Goal: Transaction & Acquisition: Purchase product/service

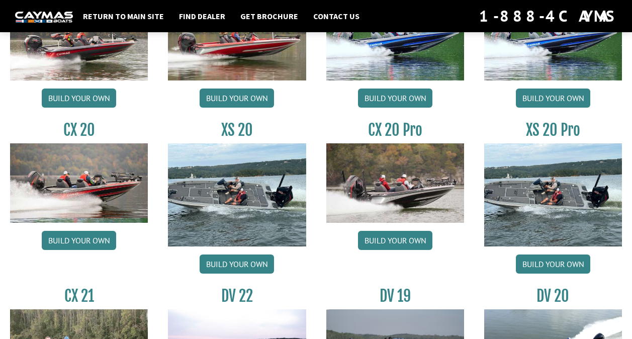
scroll to position [905, 0]
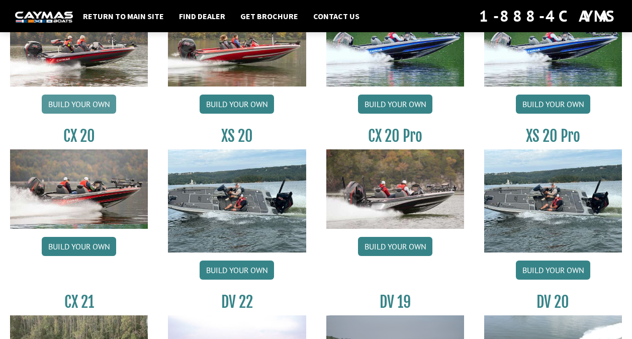
click at [101, 106] on link "Build your own" at bounding box center [79, 104] width 74 height 19
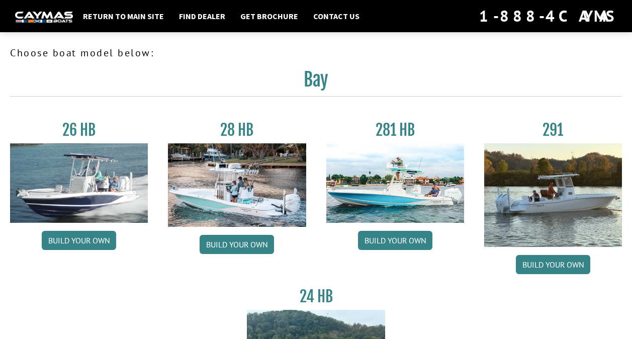
scroll to position [905, 0]
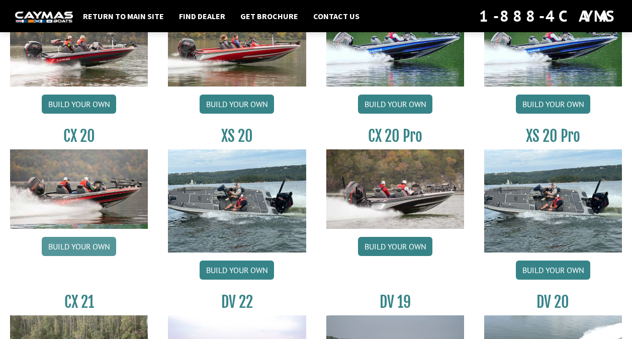
click at [87, 245] on link "Build your own" at bounding box center [79, 246] width 74 height 19
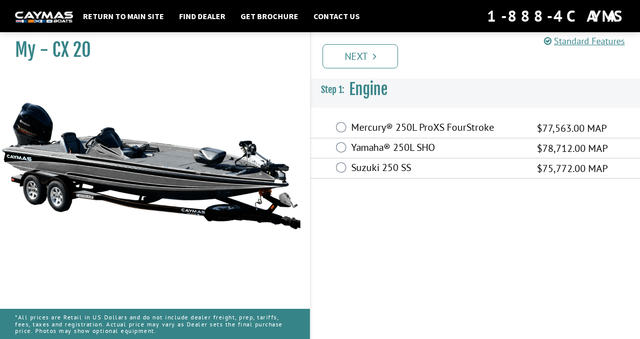
click at [366, 170] on label "Suzuki 250 SS" at bounding box center [437, 168] width 173 height 15
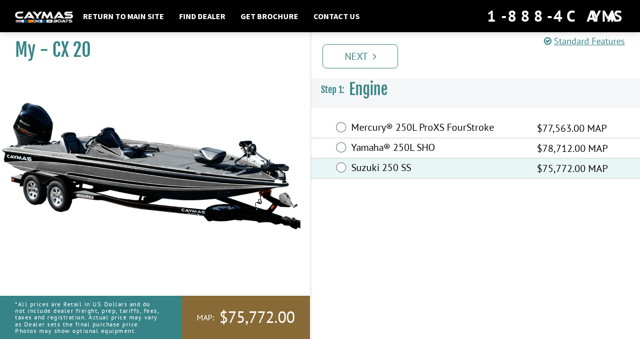
click at [404, 147] on label "Yamaha® 250L SHO" at bounding box center [437, 148] width 173 height 15
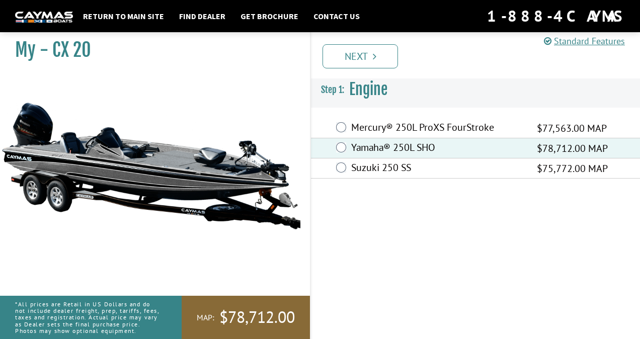
click at [369, 69] on div "Prev Next" at bounding box center [475, 51] width 330 height 53
click at [369, 62] on link "Next" at bounding box center [359, 56] width 75 height 24
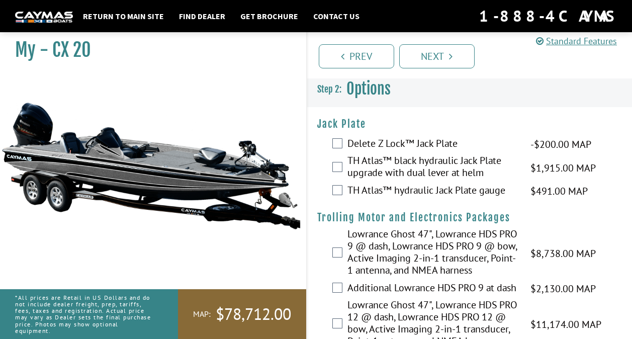
click at [447, 170] on label "TH Atlas™ black hydraulic Jack Plate upgrade with dual lever at helm" at bounding box center [432, 167] width 171 height 27
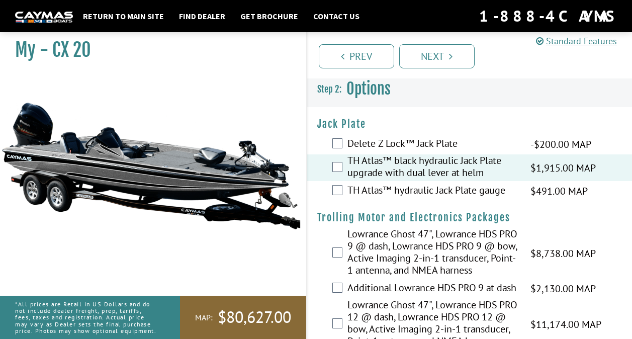
click at [484, 191] on label "TH Atlas™ hydraulic Jack Plate gauge" at bounding box center [432, 191] width 171 height 15
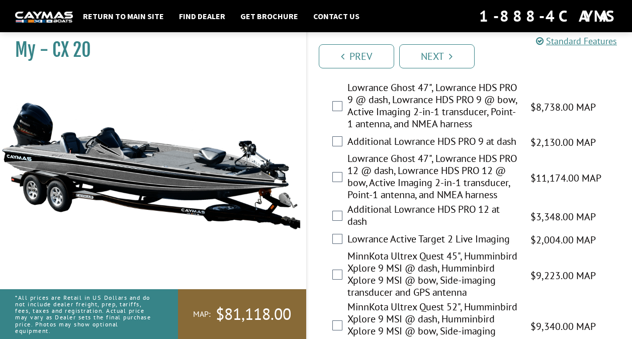
scroll to position [151, 0]
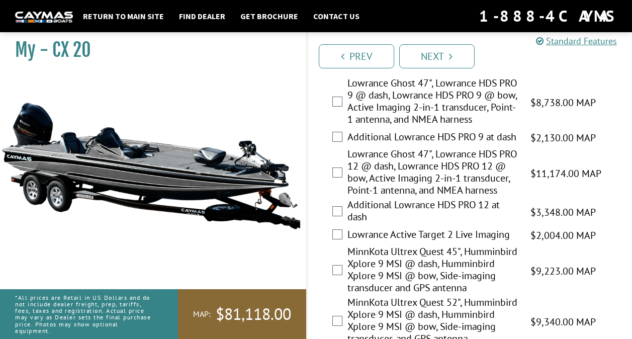
click at [439, 193] on label "Lowrance Ghost 47", Lowrance HDS PRO 12 @ dash, Lowrance HDS PRO 12 @ bow, Acti…" at bounding box center [432, 173] width 171 height 51
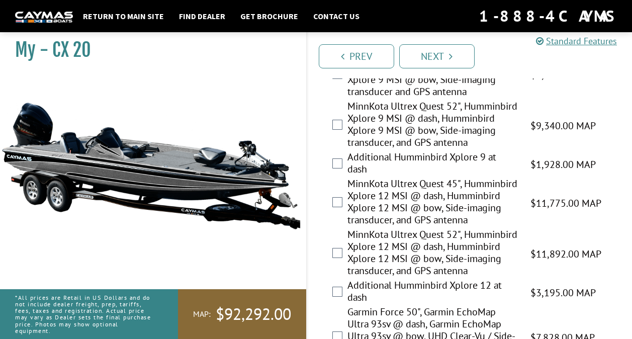
scroll to position [352, 0]
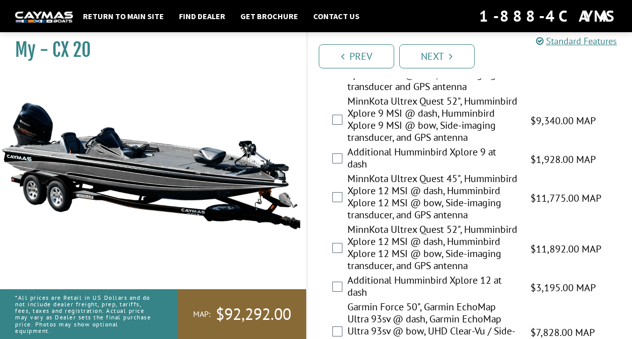
click at [449, 223] on label "MinnKota Ultrex Quest 45", Humminbird Xplore 12 MSI @ dash, Humminbird Xplore 1…" at bounding box center [432, 197] width 171 height 51
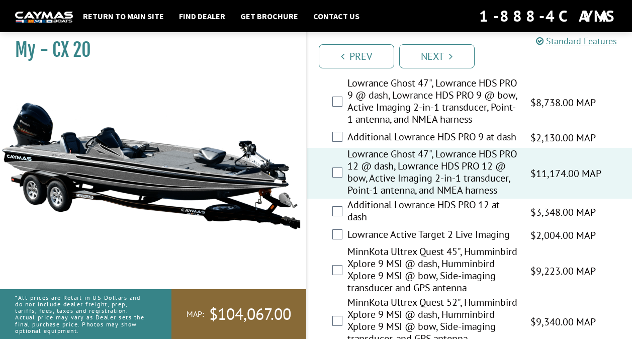
click at [435, 173] on label "Lowrance Ghost 47", Lowrance HDS PRO 12 @ dash, Lowrance HDS PRO 12 @ bow, Acti…" at bounding box center [432, 173] width 171 height 51
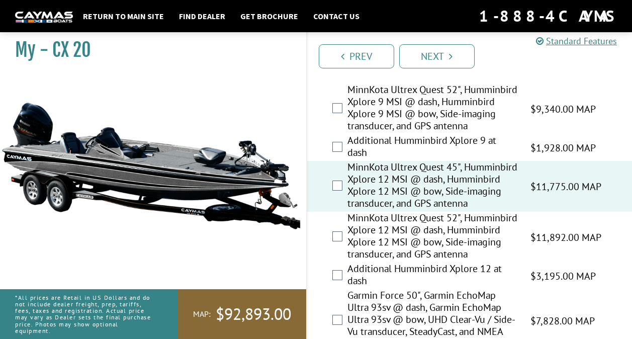
scroll to position [453, 0]
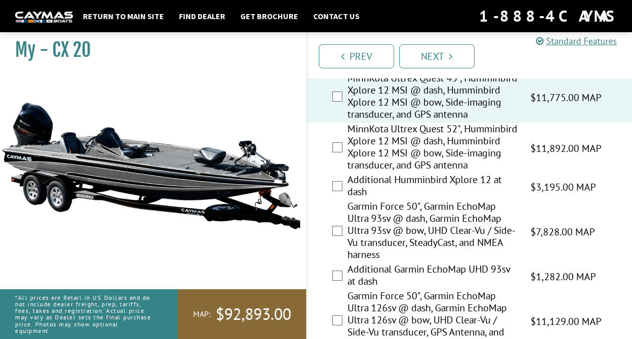
click at [432, 173] on label "MinnKota Ultrex Quest 52", Humminbird Xplore 12 MSI @ dash, Humminbird Xplore 1…" at bounding box center [432, 148] width 171 height 51
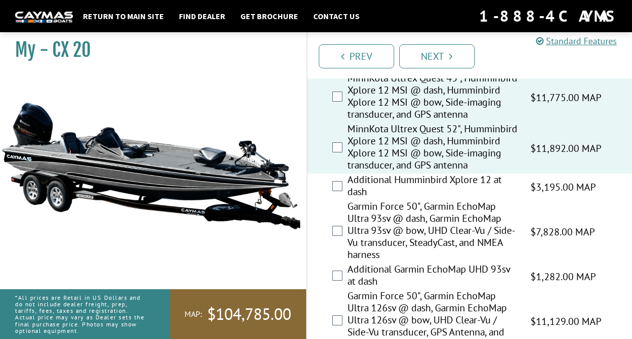
click at [452, 123] on label "MinnKota Ultrex Quest 45", Humminbird Xplore 12 MSI @ dash, Humminbird Xplore 1…" at bounding box center [432, 97] width 171 height 51
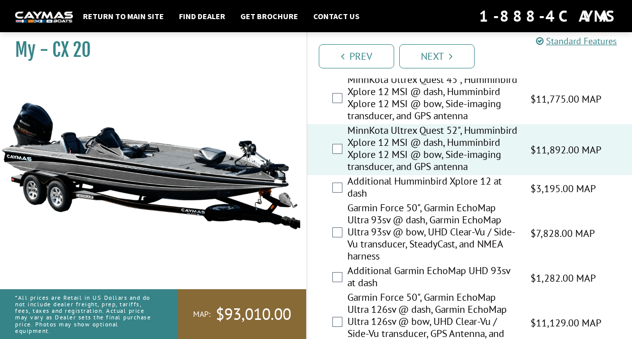
scroll to position [402, 0]
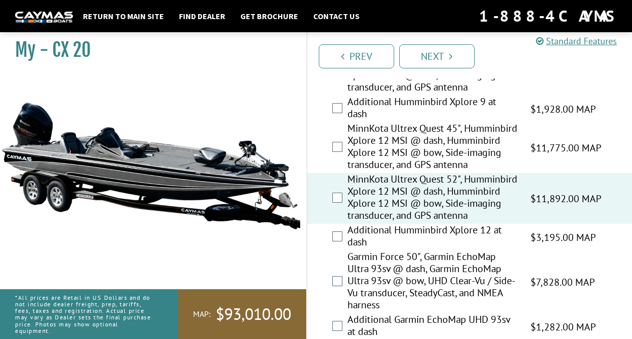
click at [440, 250] on label "Additional Humminbird Xplore 12 at dash" at bounding box center [432, 237] width 171 height 27
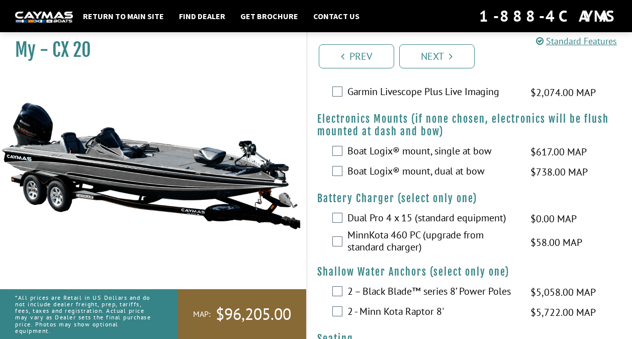
scroll to position [754, 0]
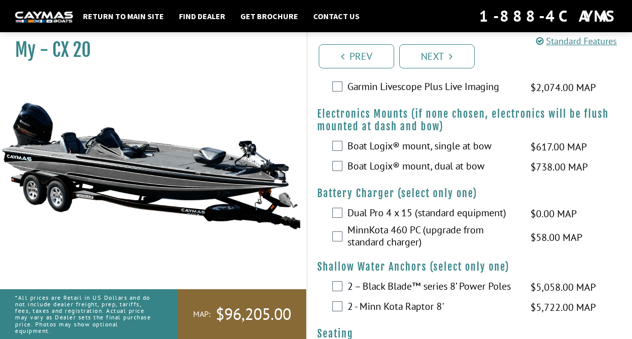
click at [451, 174] on label "Boat Logix® mount, dual at bow" at bounding box center [432, 167] width 171 height 15
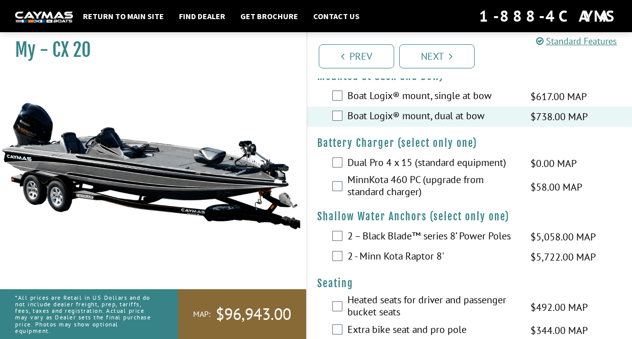
scroll to position [855, 0]
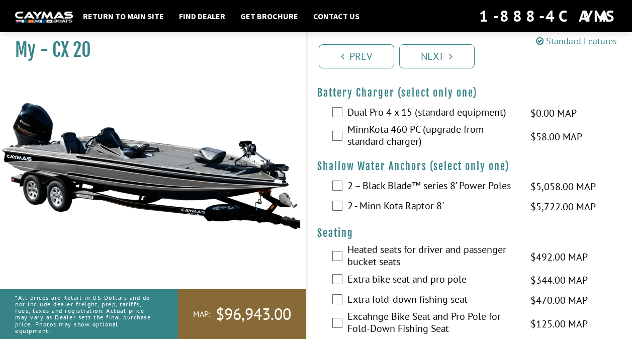
click at [454, 121] on label "Dual Pro 4 x 15 (standard equipment)" at bounding box center [432, 113] width 171 height 15
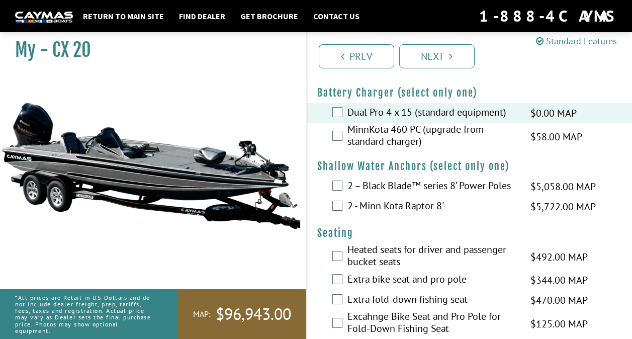
scroll to position [905, 0]
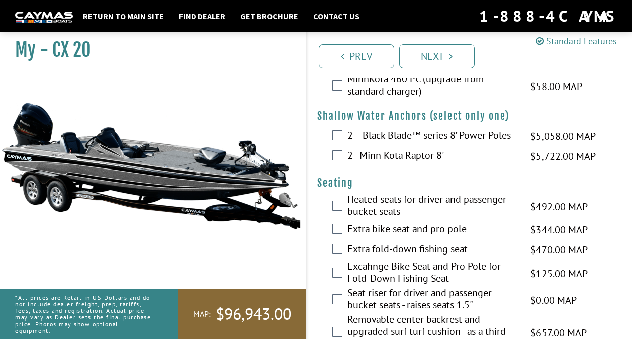
click at [405, 164] on label "2 - Minn Kota Raptor 8'" at bounding box center [432, 156] width 171 height 15
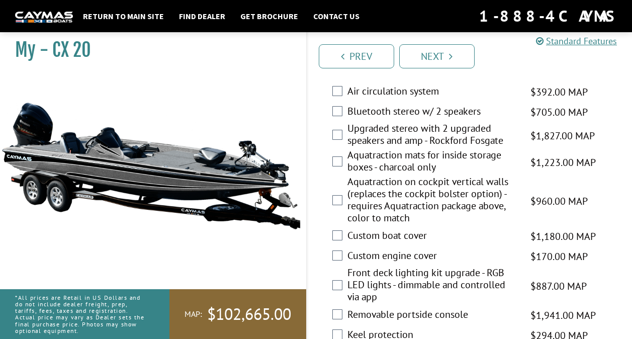
scroll to position [1358, 0]
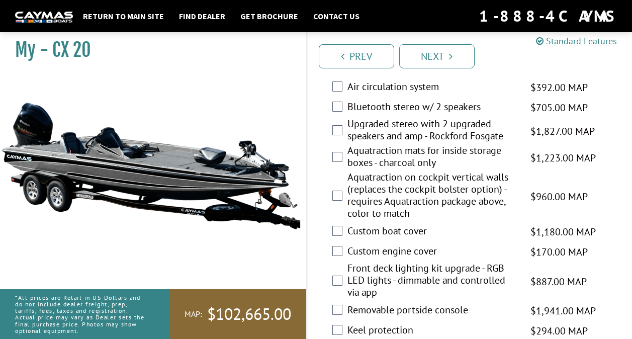
click at [435, 95] on label "Air circulation system" at bounding box center [432, 87] width 171 height 15
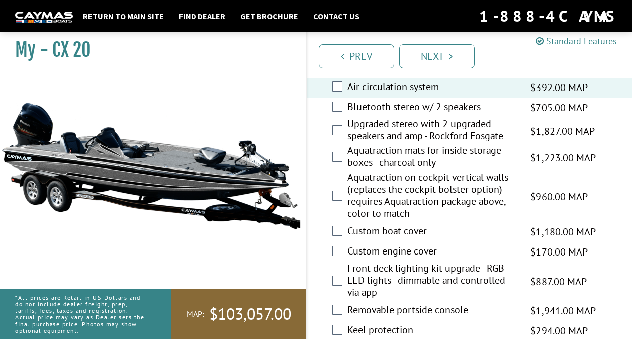
click at [436, 118] on div "Bluetooth stereo w/ 2 speakers $705.00 MAP $833.00 MSRP" at bounding box center [469, 108] width 325 height 20
click at [435, 115] on label "Bluetooth stereo w/ 2 speakers" at bounding box center [432, 108] width 171 height 15
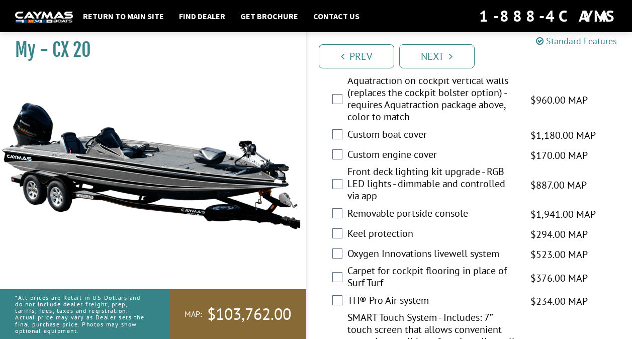
scroll to position [1458, 0]
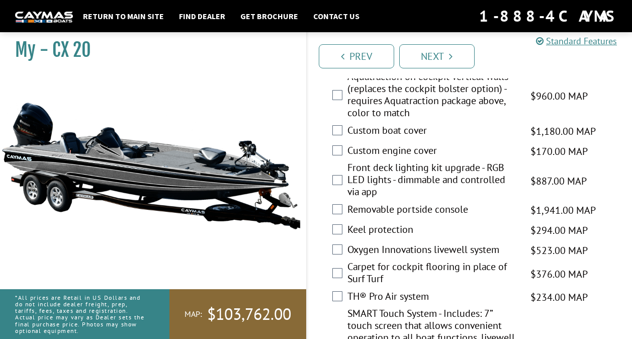
click at [426, 139] on label "Custom boat cover" at bounding box center [432, 131] width 171 height 15
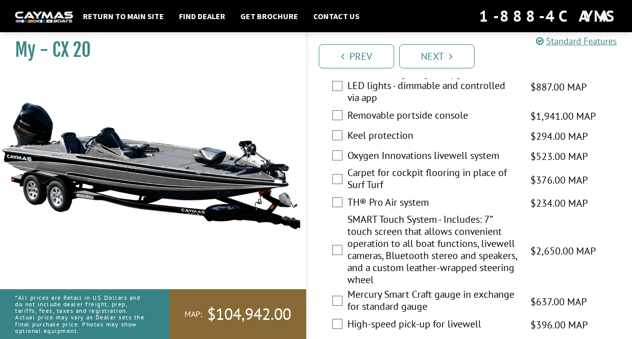
scroll to position [1559, 0]
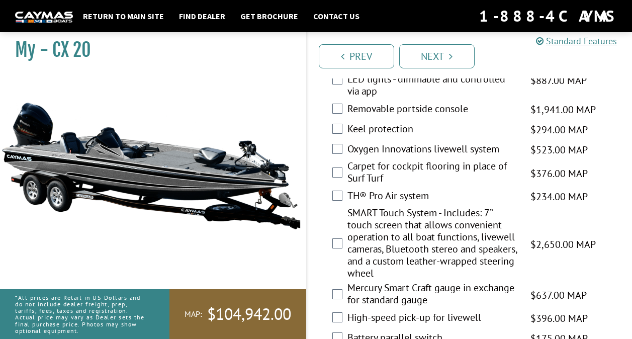
click at [446, 100] on label "Front deck lighting kit upgrade - RGB LED lights - dimmable and controlled via …" at bounding box center [432, 80] width 171 height 39
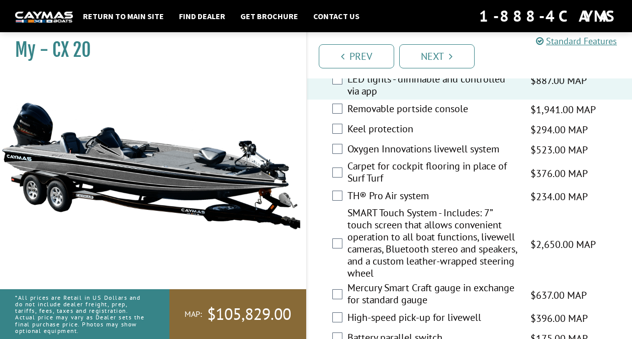
click at [421, 117] on label "Removable portside console" at bounding box center [432, 110] width 171 height 15
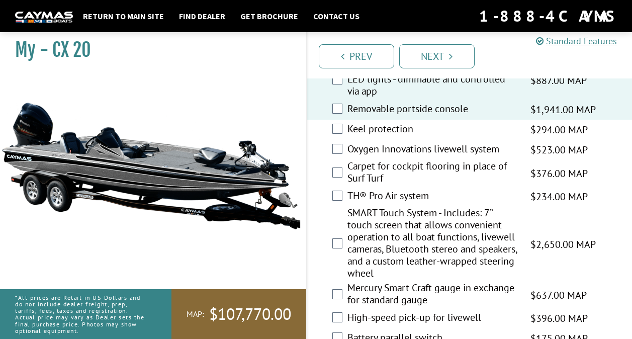
click at [412, 137] on label "Keel protection" at bounding box center [432, 130] width 171 height 15
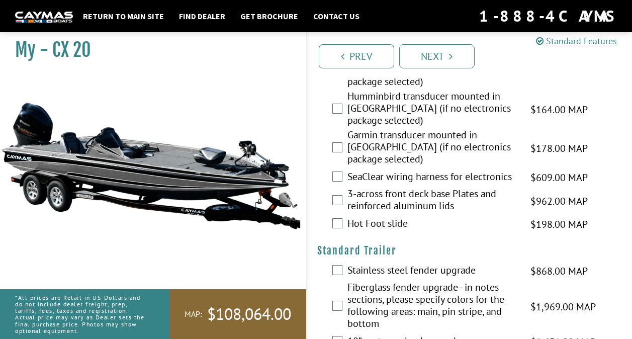
scroll to position [1860, 0]
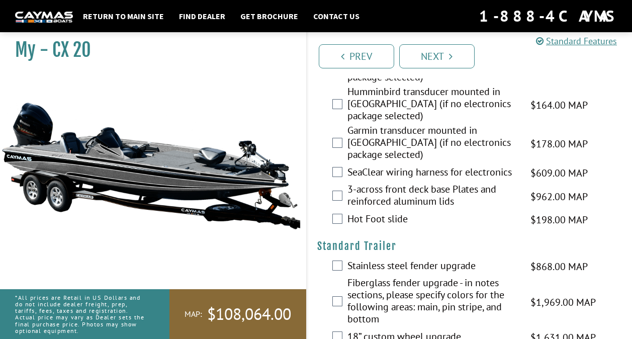
click at [443, 181] on label "SeaClear wiring harness for electronics" at bounding box center [432, 173] width 171 height 15
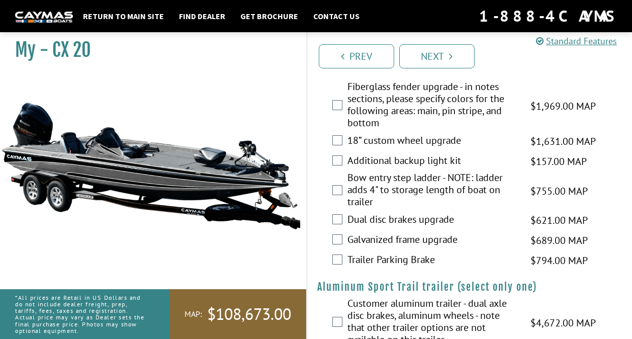
scroll to position [2062, 0]
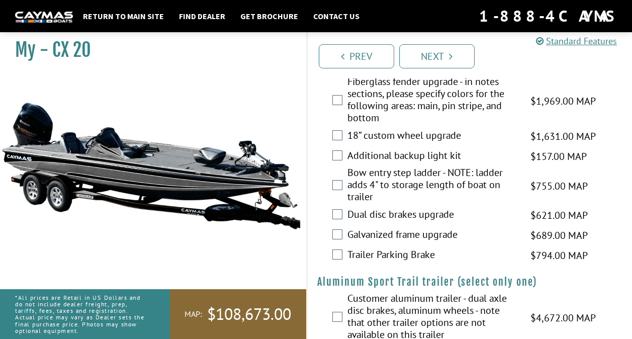
click at [431, 117] on label "Fiberglass fender upgrade - in notes sections, please specify colors for the fo…" at bounding box center [432, 100] width 171 height 51
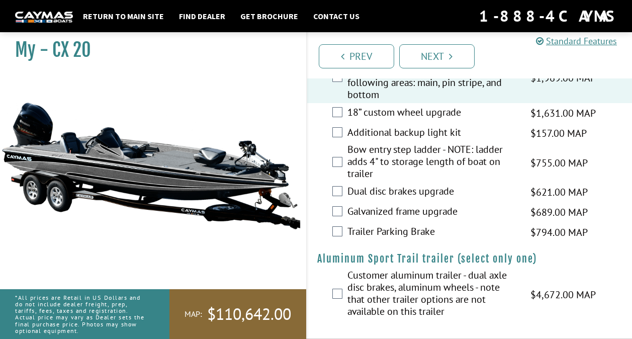
scroll to position [2106, 0]
click at [445, 57] on link "Next" at bounding box center [436, 56] width 75 height 24
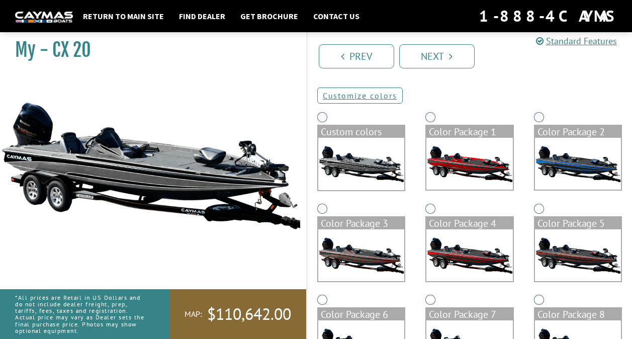
scroll to position [0, 0]
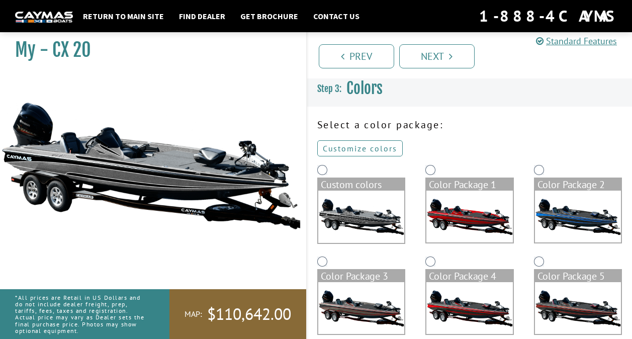
click at [397, 141] on link "Customize colors" at bounding box center [359, 148] width 85 height 16
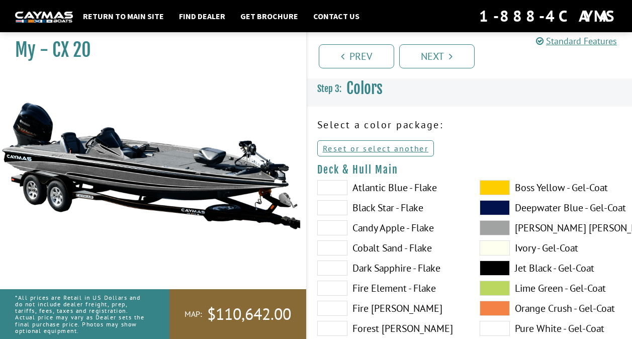
scroll to position [50, 0]
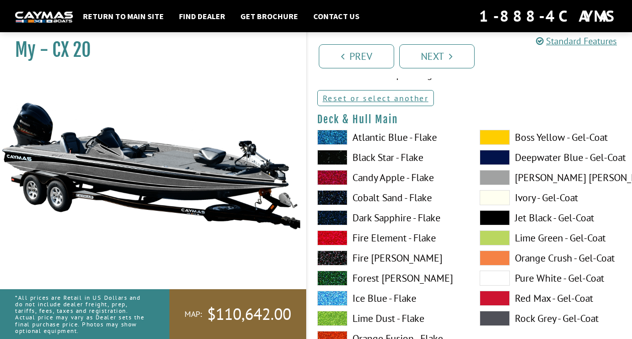
click at [380, 133] on label "Atlantic Blue - Flake" at bounding box center [388, 137] width 142 height 15
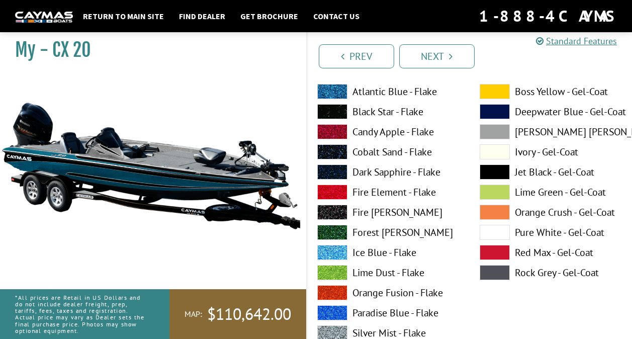
scroll to position [101, 0]
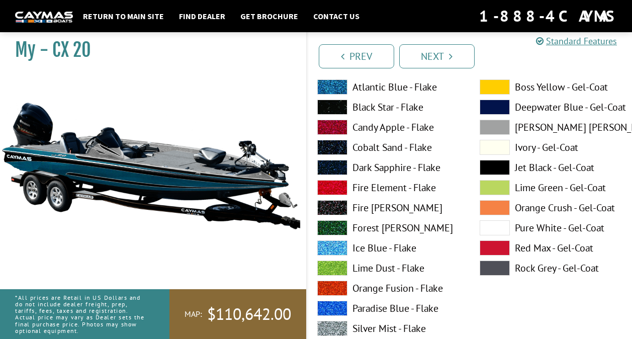
click at [385, 230] on label "Forest [PERSON_NAME]" at bounding box center [388, 227] width 142 height 15
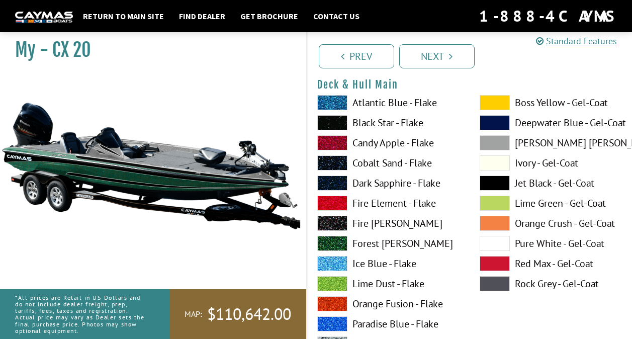
scroll to position [251, 0]
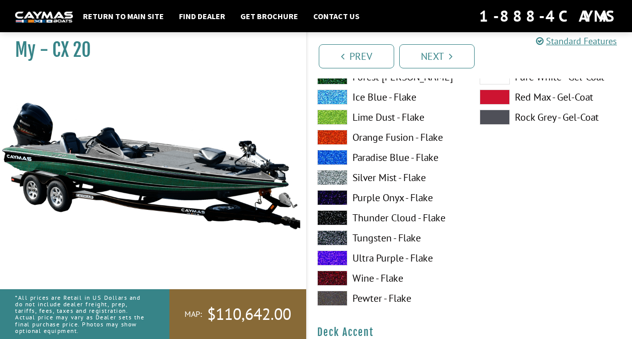
click at [407, 197] on label "Purple Onyx - Flake" at bounding box center [388, 197] width 142 height 15
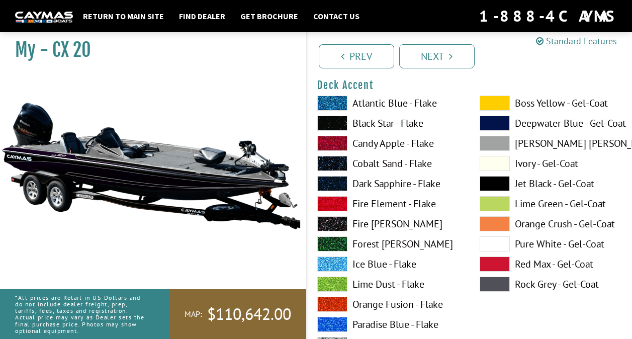
scroll to position [503, 0]
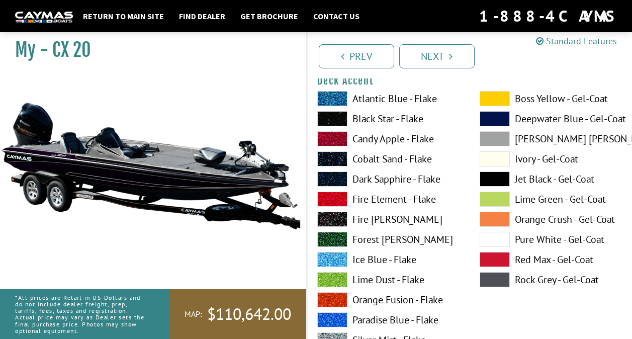
click at [404, 234] on label "Forest [PERSON_NAME]" at bounding box center [388, 239] width 142 height 15
click at [367, 122] on label "Black Star - Flake" at bounding box center [388, 118] width 142 height 15
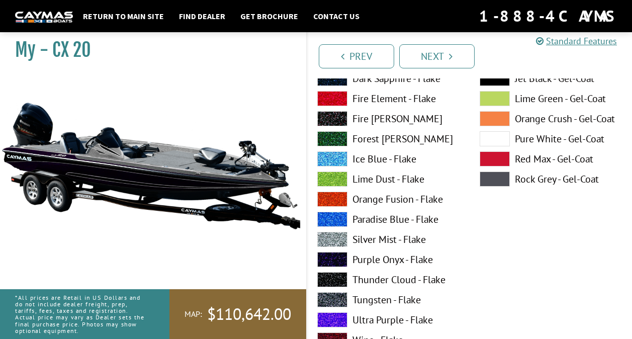
scroll to position [704, 0]
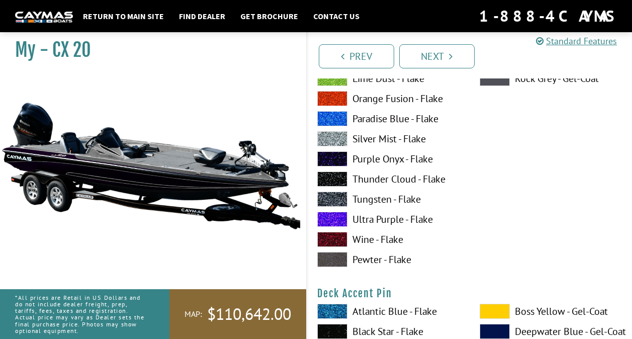
click at [392, 200] on label "Tungsten - Flake" at bounding box center [388, 199] width 142 height 15
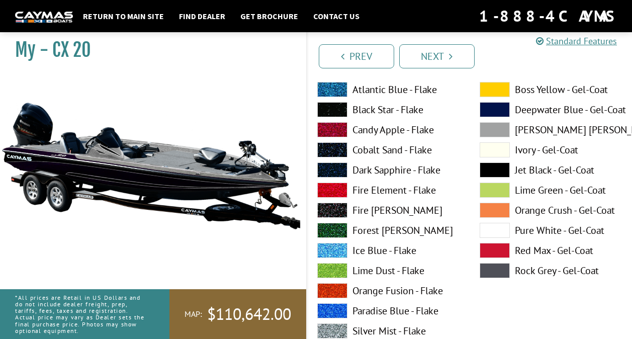
scroll to position [955, 0]
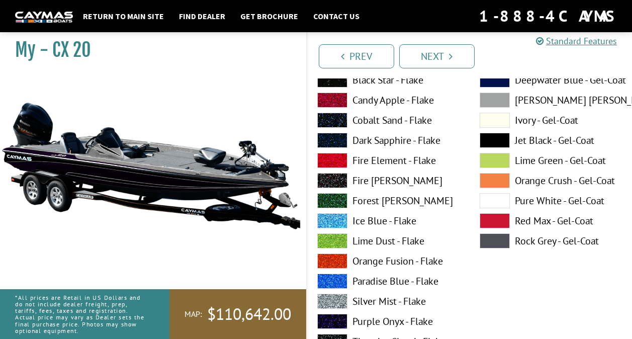
click at [385, 121] on label "Cobalt Sand - Flake" at bounding box center [388, 120] width 142 height 15
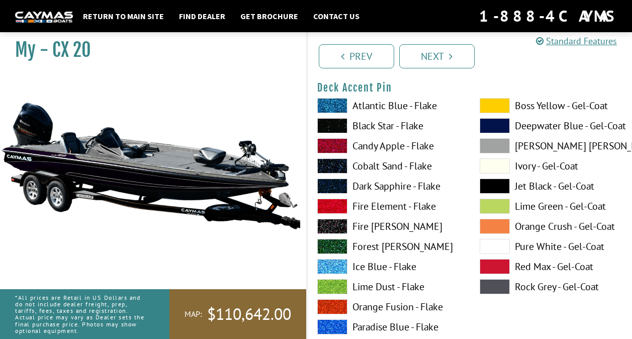
scroll to position [905, 0]
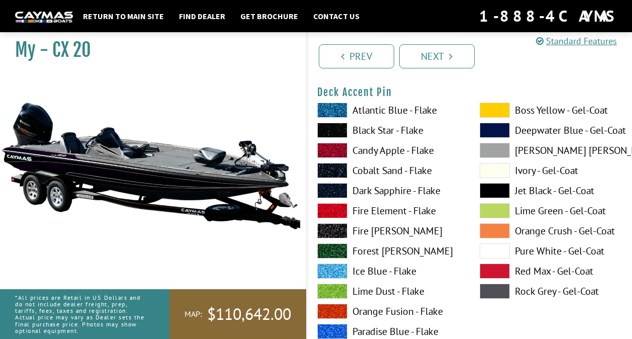
click at [368, 130] on label "Black Star - Flake" at bounding box center [388, 130] width 142 height 15
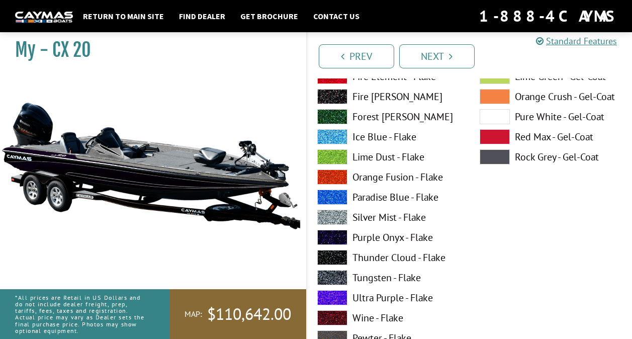
scroll to position [1458, 0]
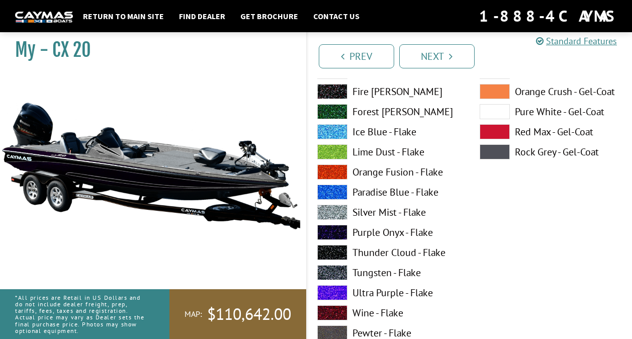
click at [383, 227] on label "Purple Onyx - Flake" at bounding box center [388, 232] width 142 height 15
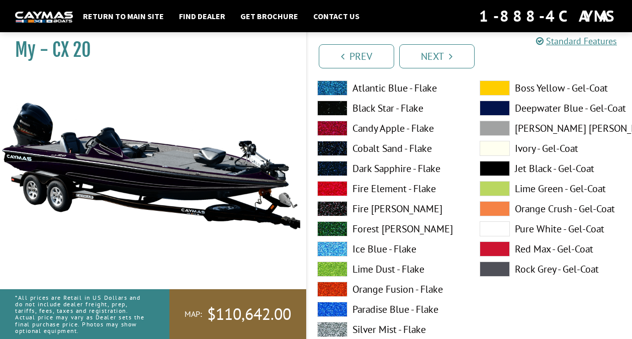
scroll to position [1760, 0]
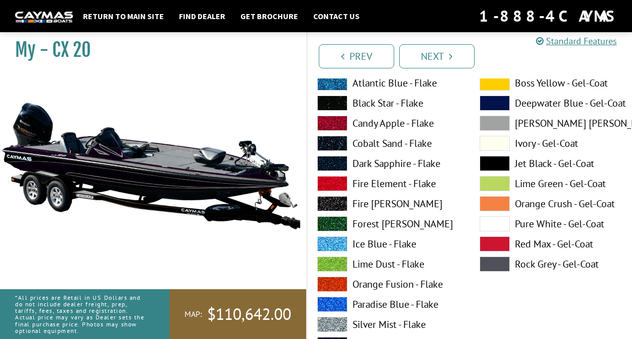
click at [357, 101] on label "Black Star - Flake" at bounding box center [388, 103] width 142 height 15
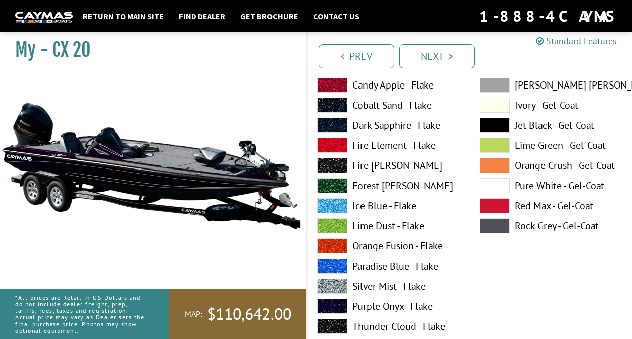
scroll to position [2263, 0]
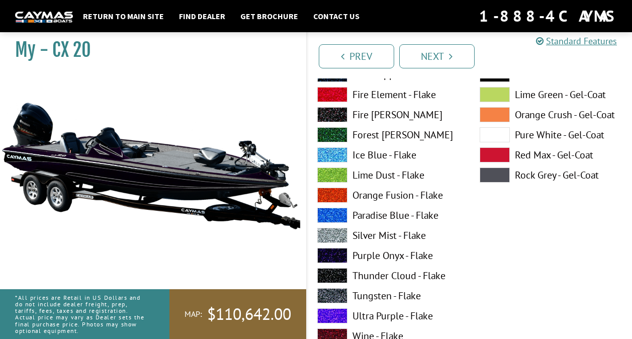
click at [377, 259] on label "Purple Onyx - Flake" at bounding box center [388, 255] width 142 height 15
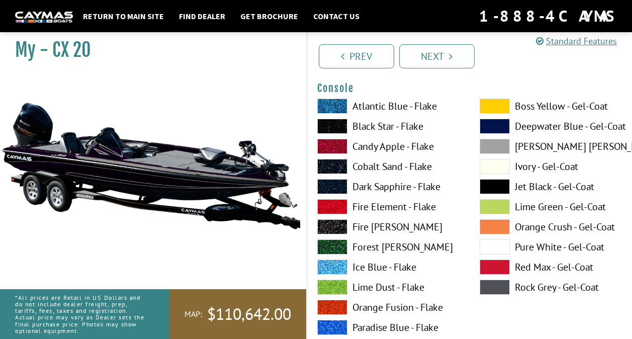
scroll to position [2715, 0]
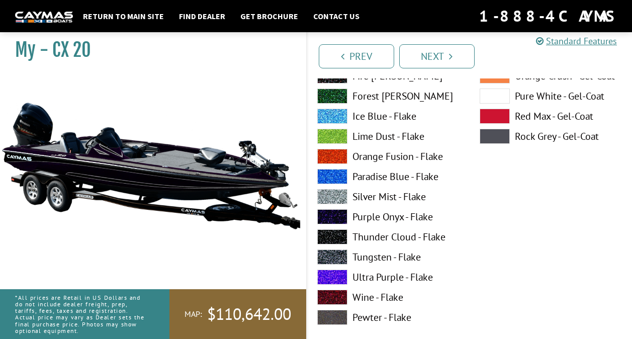
click at [379, 223] on label "Purple Onyx - Flake" at bounding box center [388, 216] width 142 height 15
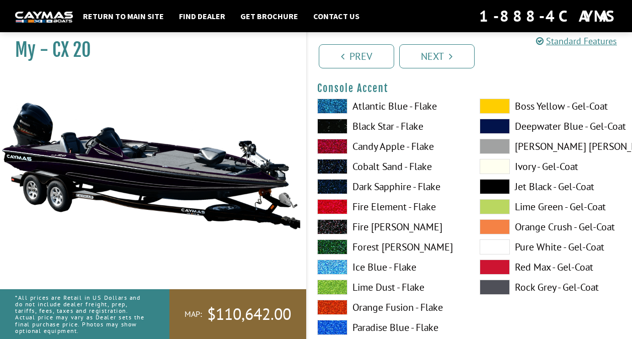
scroll to position [3017, 0]
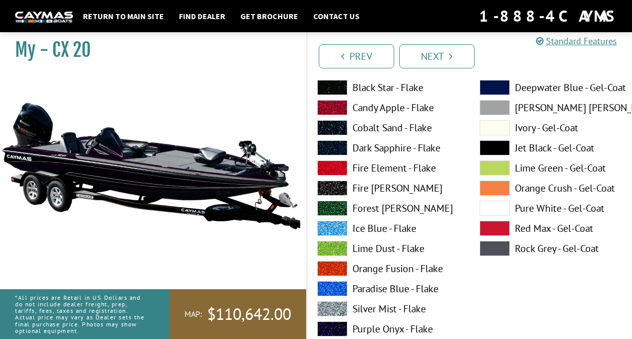
click at [371, 88] on label "Black Star - Flake" at bounding box center [388, 87] width 142 height 15
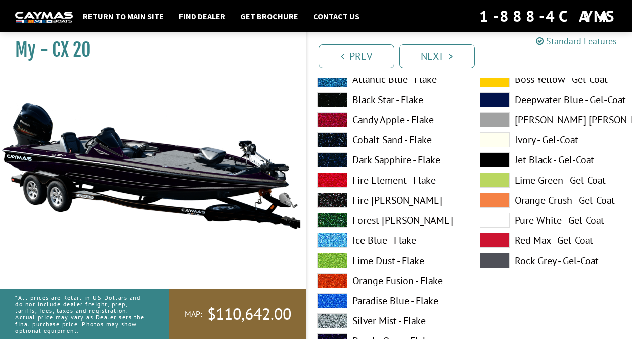
scroll to position [3419, 0]
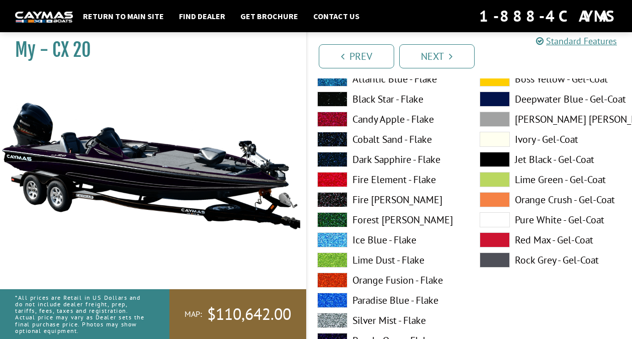
click at [401, 98] on label "Black Star - Flake" at bounding box center [388, 99] width 142 height 15
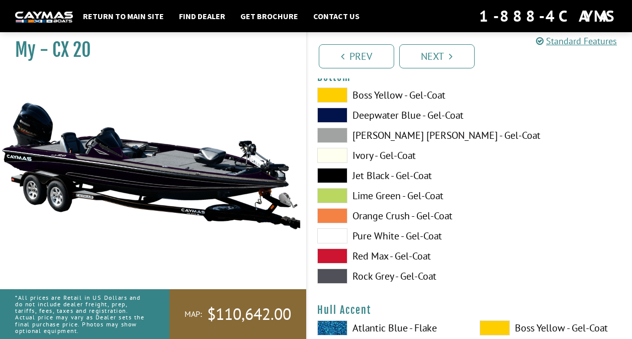
scroll to position [3822, 0]
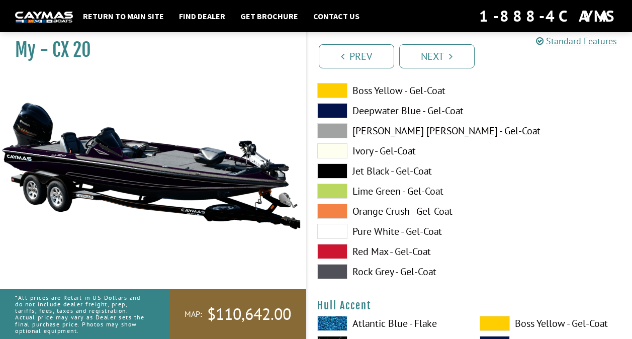
click at [384, 171] on label "Jet Black - Gel-Coat" at bounding box center [388, 170] width 142 height 15
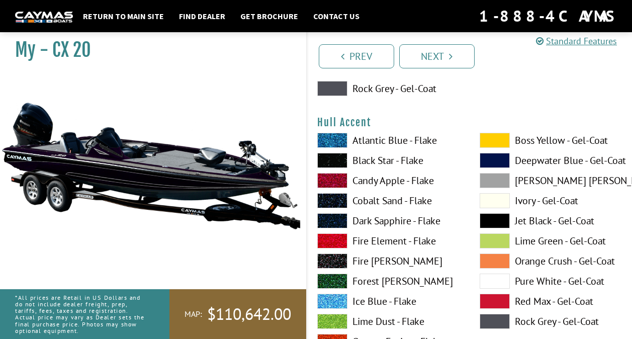
scroll to position [4023, 0]
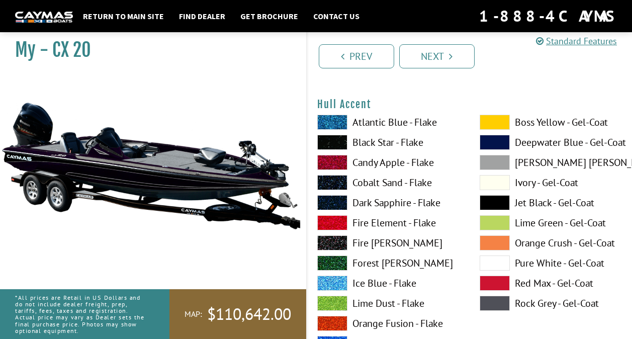
click at [379, 143] on label "Black Star - Flake" at bounding box center [388, 142] width 142 height 15
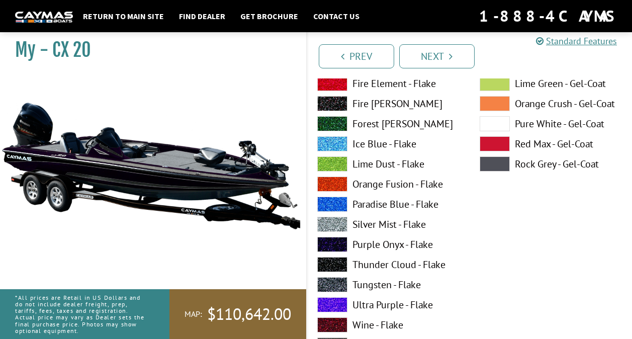
scroll to position [4173, 0]
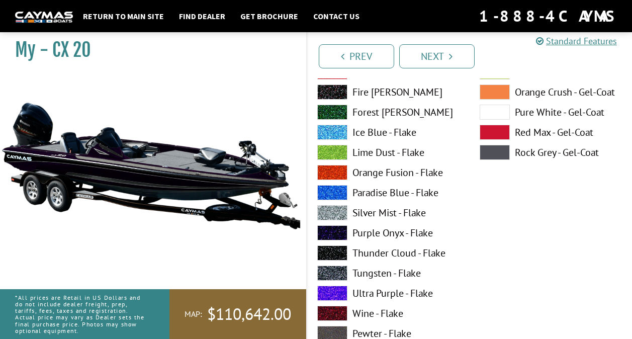
click at [369, 237] on label "Purple Onyx - Flake" at bounding box center [388, 232] width 142 height 15
click at [368, 235] on label "Purple Onyx - Flake" at bounding box center [388, 232] width 142 height 15
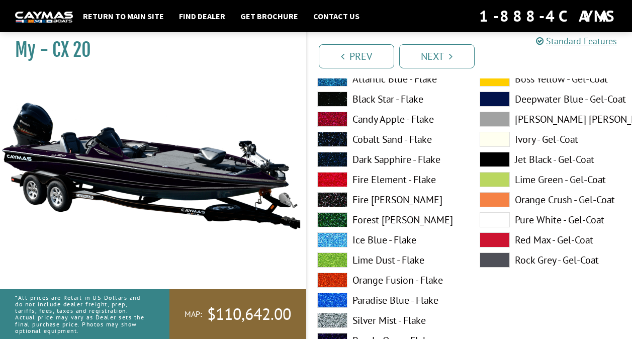
scroll to position [4475, 0]
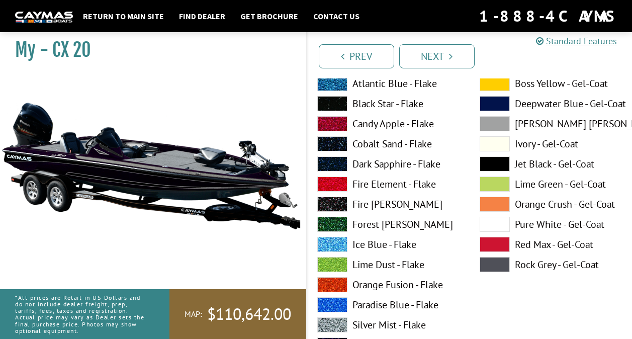
click at [380, 105] on label "Black Star - Flake" at bounding box center [388, 103] width 142 height 15
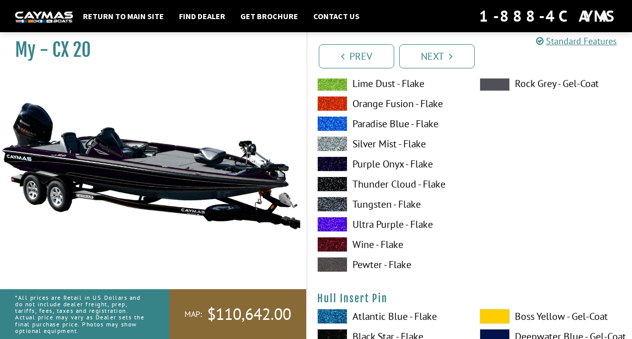
scroll to position [5079, 0]
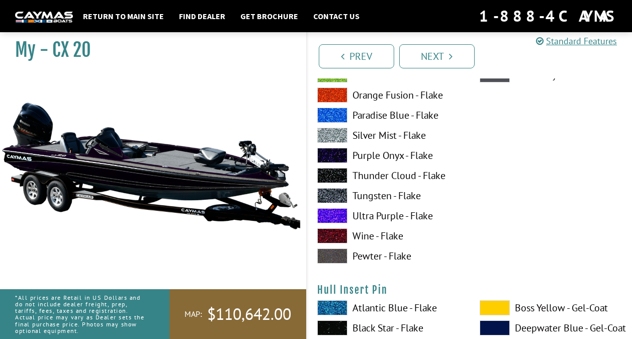
click at [386, 161] on label "Purple Onyx - Flake" at bounding box center [388, 155] width 142 height 15
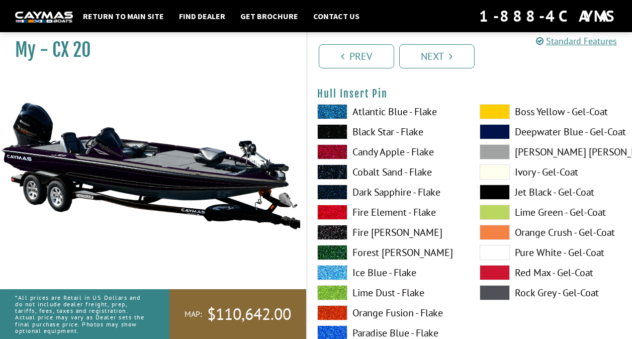
scroll to position [5280, 0]
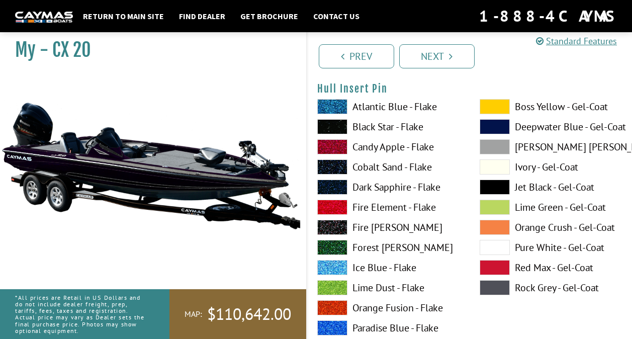
click at [378, 132] on label "Black Star - Flake" at bounding box center [388, 126] width 142 height 15
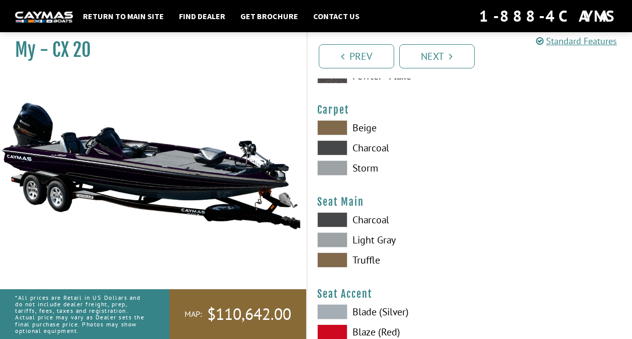
scroll to position [5682, 0]
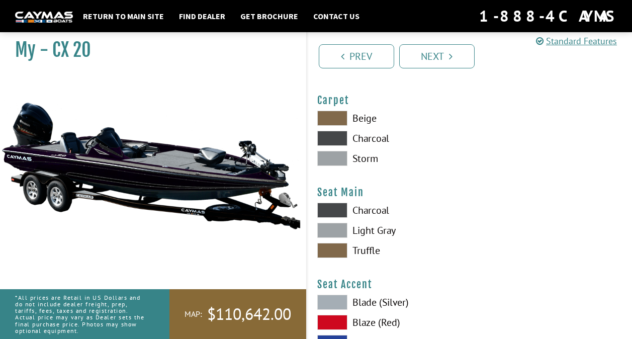
click at [364, 143] on label "Charcoal" at bounding box center [388, 138] width 142 height 15
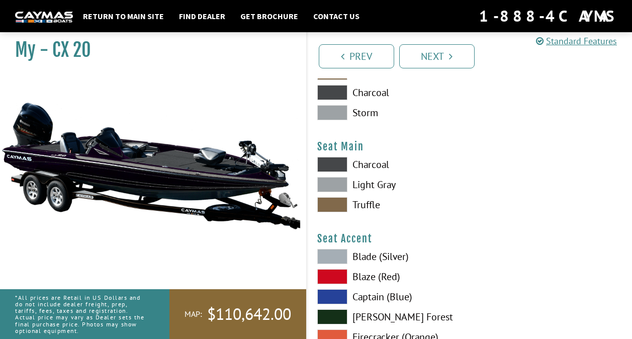
scroll to position [5732, 0]
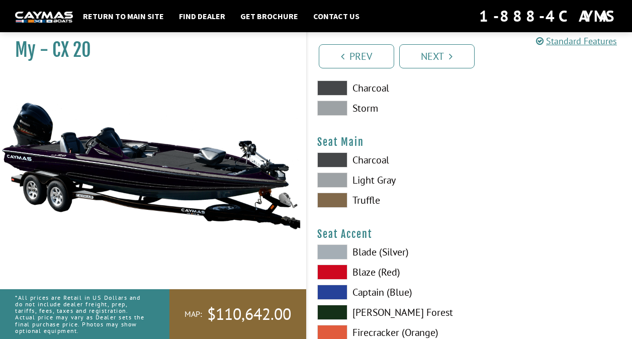
click at [375, 164] on label "Charcoal" at bounding box center [388, 159] width 142 height 15
click at [368, 165] on label "Charcoal" at bounding box center [388, 159] width 142 height 15
click at [373, 164] on label "Charcoal" at bounding box center [388, 159] width 142 height 15
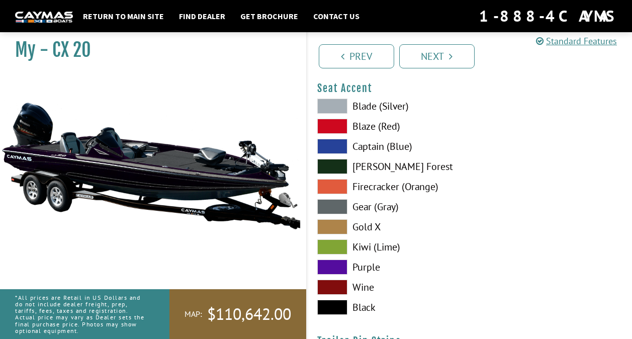
scroll to position [5883, 0]
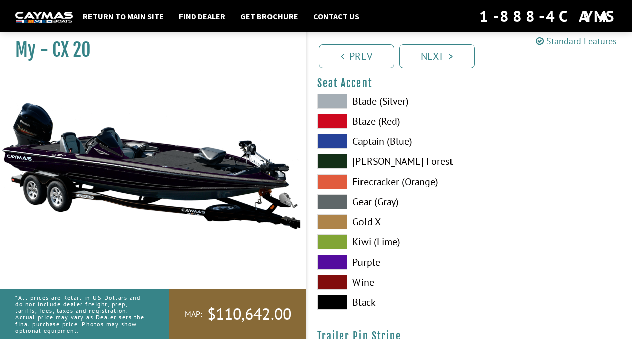
click at [368, 306] on label "Black" at bounding box center [388, 302] width 142 height 15
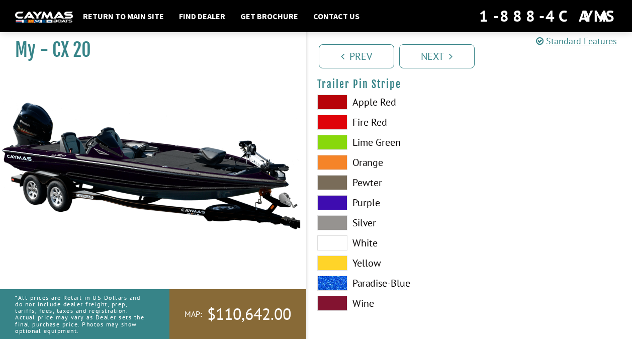
scroll to position [6140, 0]
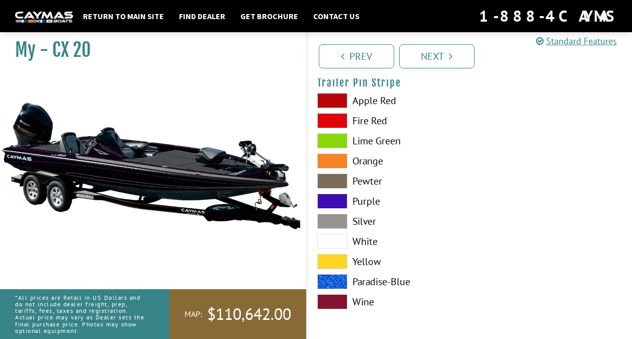
click at [373, 219] on label "Silver" at bounding box center [388, 221] width 142 height 15
click at [448, 54] on link "Next" at bounding box center [436, 56] width 75 height 24
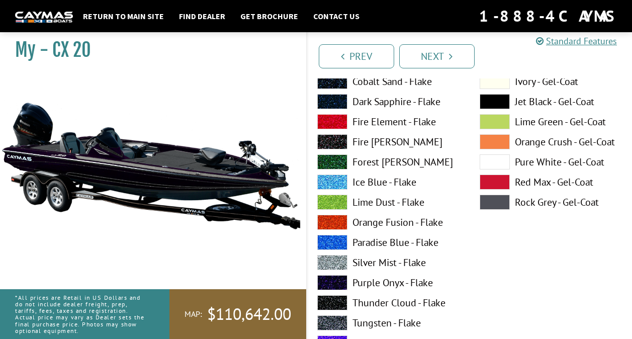
scroll to position [4190, 0]
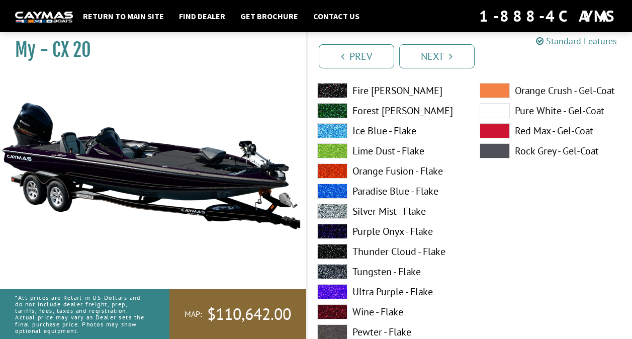
click at [346, 231] on span at bounding box center [332, 231] width 30 height 15
click at [427, 58] on link "Next" at bounding box center [436, 56] width 75 height 24
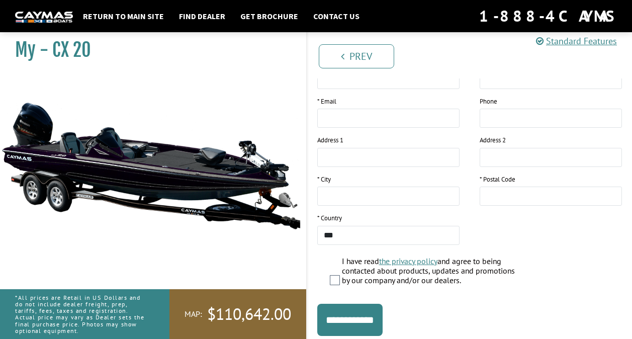
scroll to position [218, 0]
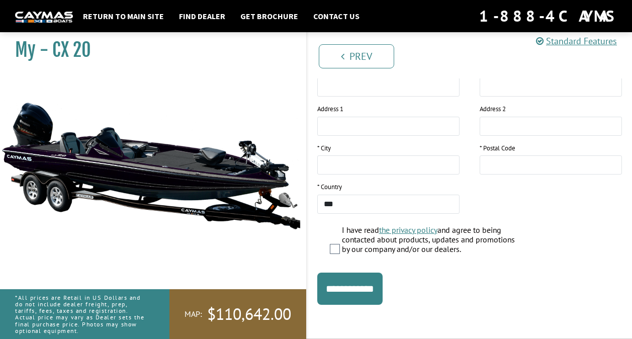
click at [43, 10] on link at bounding box center [44, 16] width 58 height 13
